Goal: Task Accomplishment & Management: Use online tool/utility

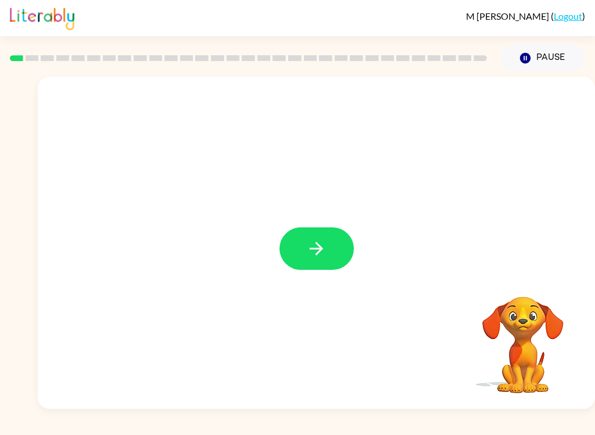
click at [316, 247] on icon "button" at bounding box center [316, 248] width 20 height 20
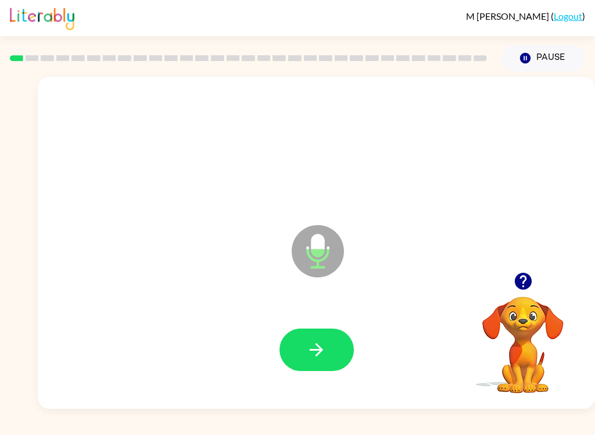
click at [337, 347] on button "button" at bounding box center [317, 349] width 74 height 42
click at [330, 358] on button "button" at bounding box center [317, 349] width 74 height 42
click at [332, 351] on button "button" at bounding box center [317, 349] width 74 height 42
click at [329, 349] on button "button" at bounding box center [317, 349] width 74 height 42
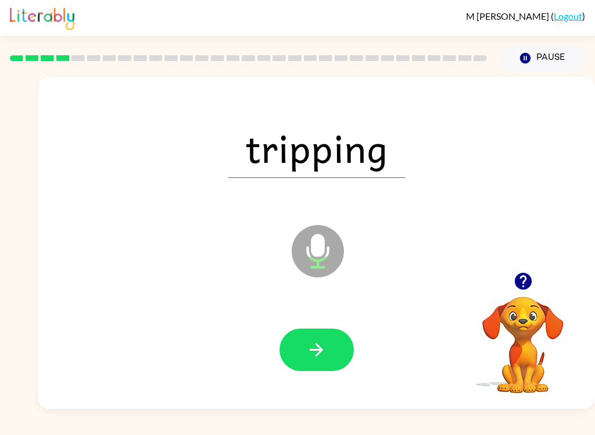
click at [331, 353] on button "button" at bounding box center [317, 349] width 74 height 42
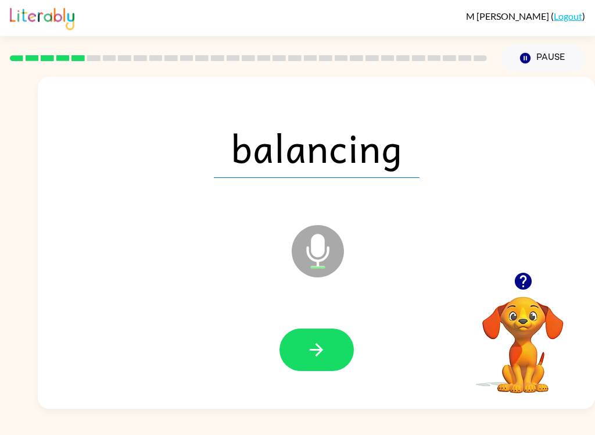
click at [336, 349] on button "button" at bounding box center [317, 349] width 74 height 42
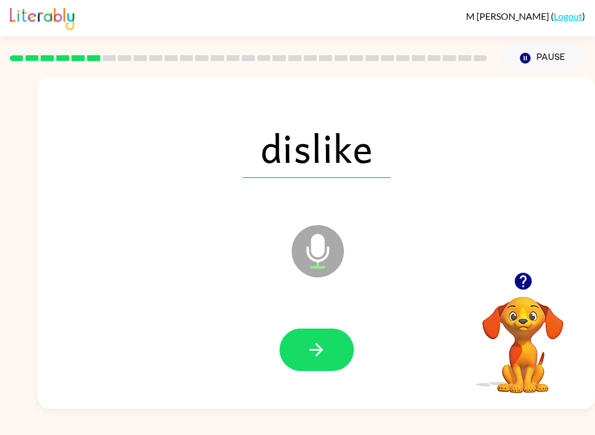
click at [329, 347] on button "button" at bounding box center [317, 349] width 74 height 42
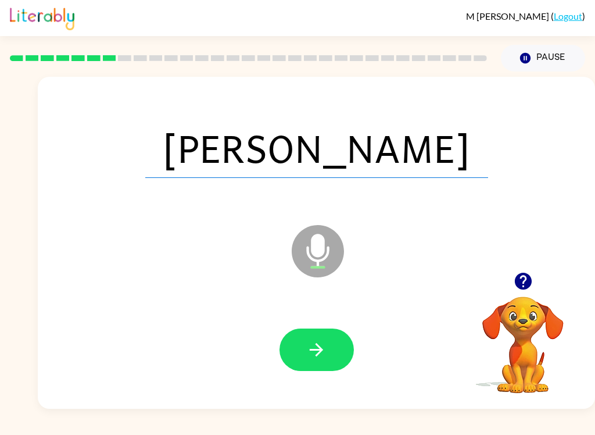
click at [338, 351] on button "button" at bounding box center [317, 349] width 74 height 42
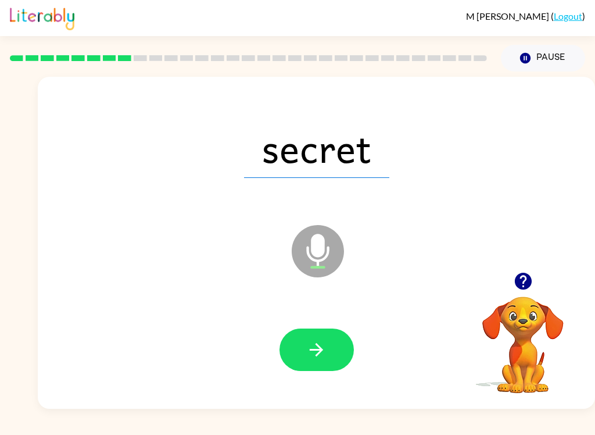
click at [336, 345] on button "button" at bounding box center [317, 349] width 74 height 42
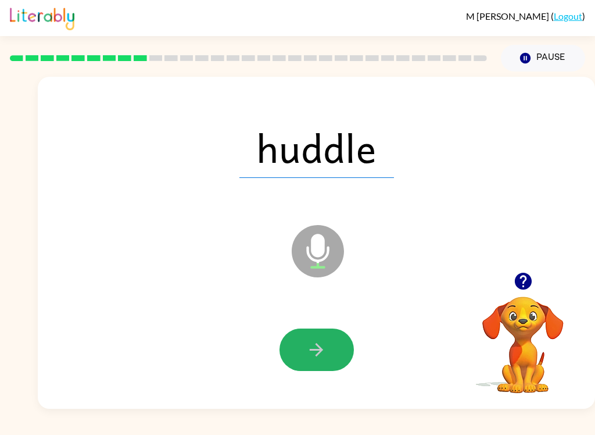
click at [314, 346] on icon "button" at bounding box center [316, 349] width 20 height 20
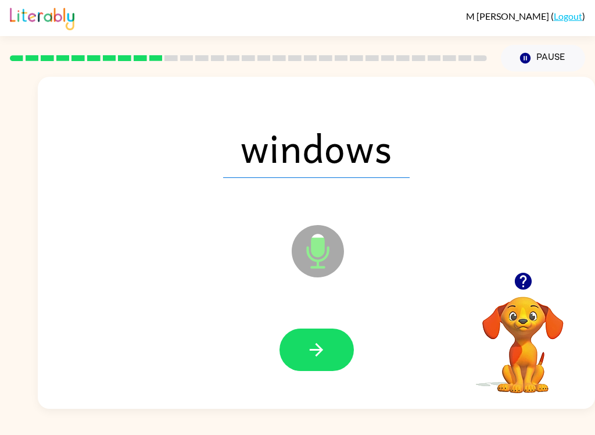
click at [323, 343] on icon "button" at bounding box center [316, 349] width 20 height 20
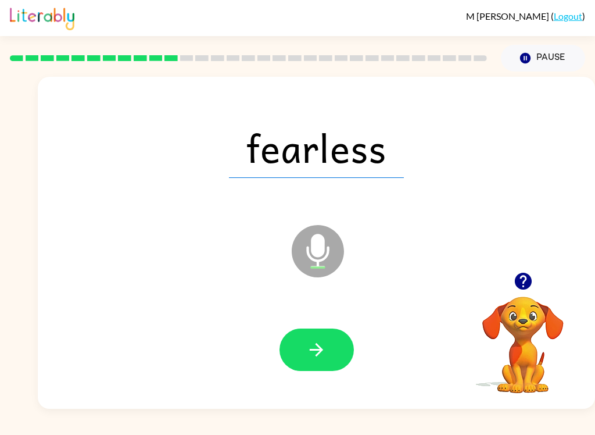
click at [320, 353] on icon "button" at bounding box center [316, 349] width 13 height 13
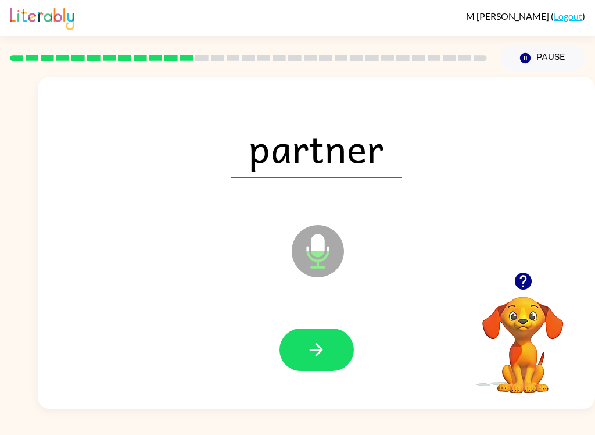
click at [328, 346] on button "button" at bounding box center [317, 349] width 74 height 42
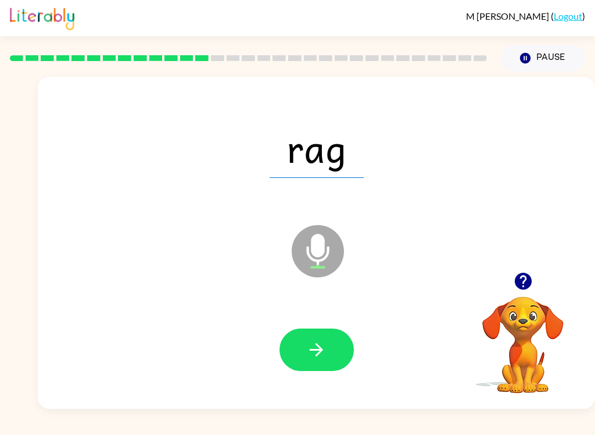
click at [321, 357] on icon "button" at bounding box center [316, 349] width 20 height 20
click at [323, 332] on button "button" at bounding box center [317, 349] width 74 height 42
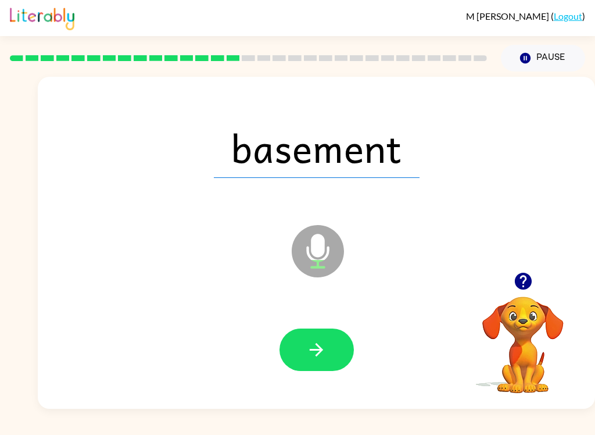
click at [331, 354] on button "button" at bounding box center [317, 349] width 74 height 42
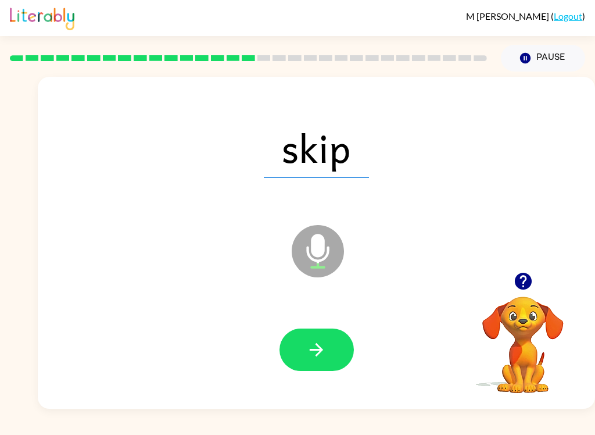
click at [317, 350] on icon "button" at bounding box center [316, 349] width 13 height 13
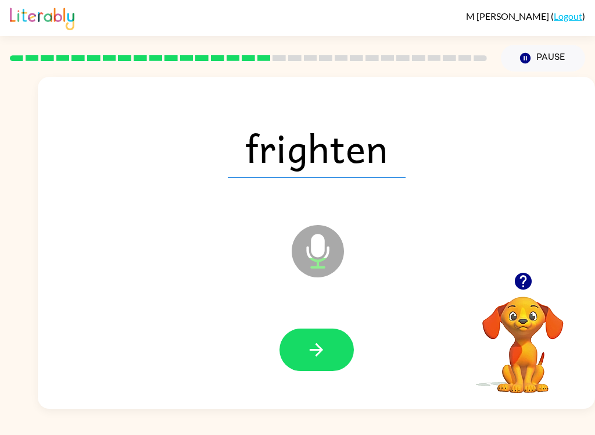
click at [315, 358] on icon "button" at bounding box center [316, 349] width 20 height 20
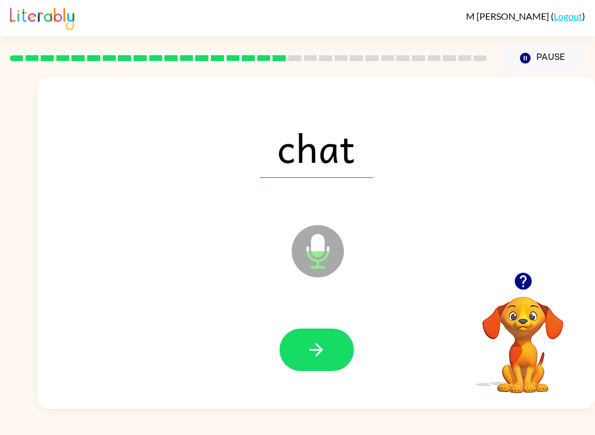
click at [324, 353] on icon "button" at bounding box center [316, 349] width 20 height 20
click at [334, 355] on button "button" at bounding box center [317, 349] width 74 height 42
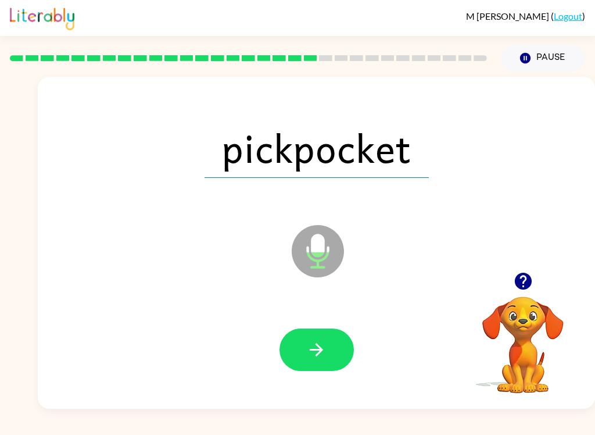
click at [320, 350] on icon "button" at bounding box center [316, 349] width 13 height 13
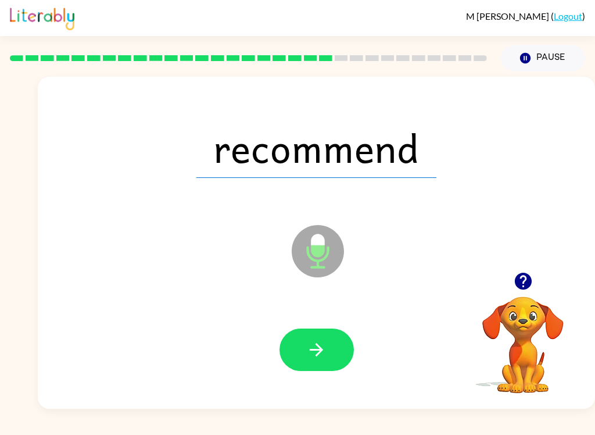
click at [332, 349] on button "button" at bounding box center [317, 349] width 74 height 42
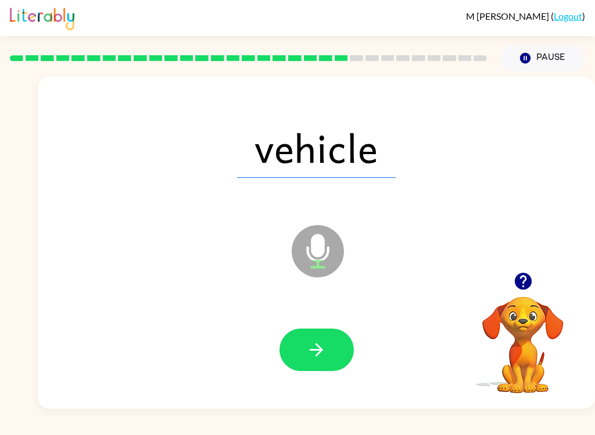
click at [341, 343] on button "button" at bounding box center [317, 349] width 74 height 42
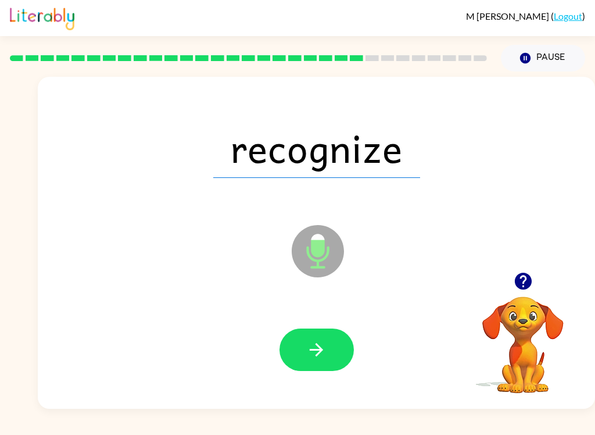
click at [320, 352] on icon "button" at bounding box center [316, 349] width 13 height 13
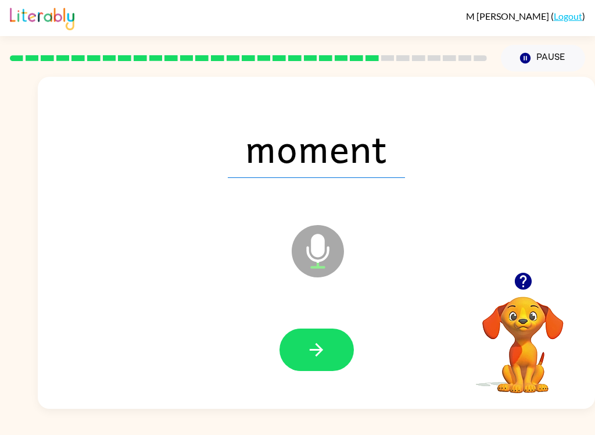
click at [331, 345] on button "button" at bounding box center [317, 349] width 74 height 42
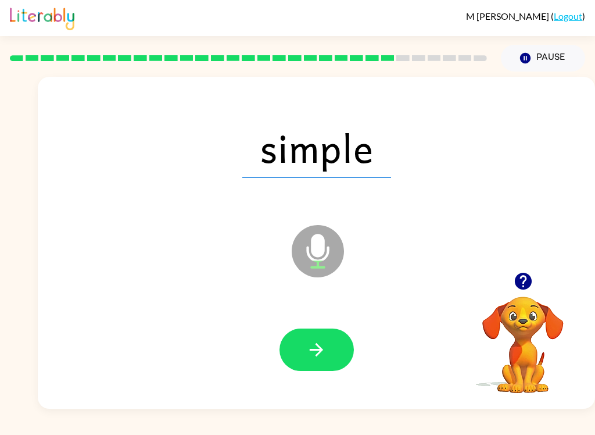
click at [324, 352] on icon "button" at bounding box center [316, 349] width 20 height 20
click at [331, 349] on button "button" at bounding box center [317, 349] width 74 height 42
click at [328, 352] on button "button" at bounding box center [317, 349] width 74 height 42
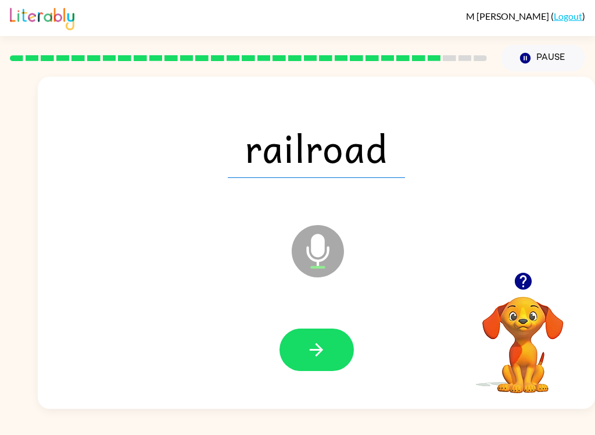
click at [322, 338] on button "button" at bounding box center [317, 349] width 74 height 42
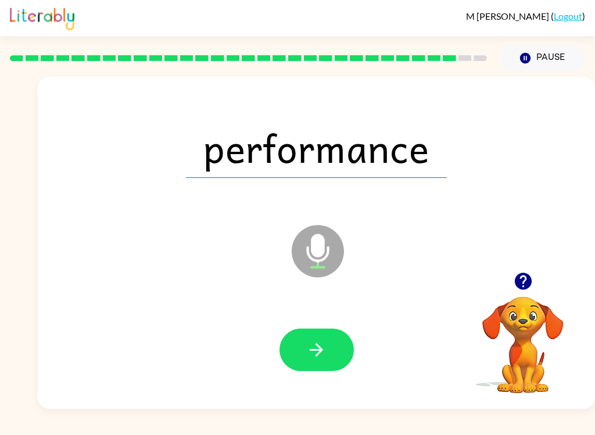
click at [320, 352] on icon "button" at bounding box center [316, 349] width 13 height 13
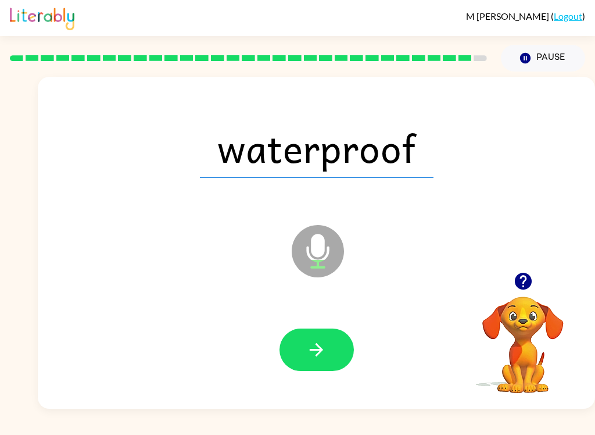
click at [316, 342] on icon "button" at bounding box center [316, 349] width 20 height 20
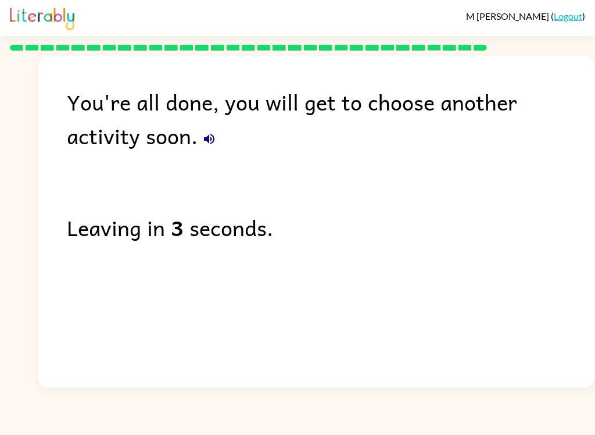
click at [198, 151] on button "button" at bounding box center [209, 138] width 23 height 23
